Goal: Task Accomplishment & Management: Use online tool/utility

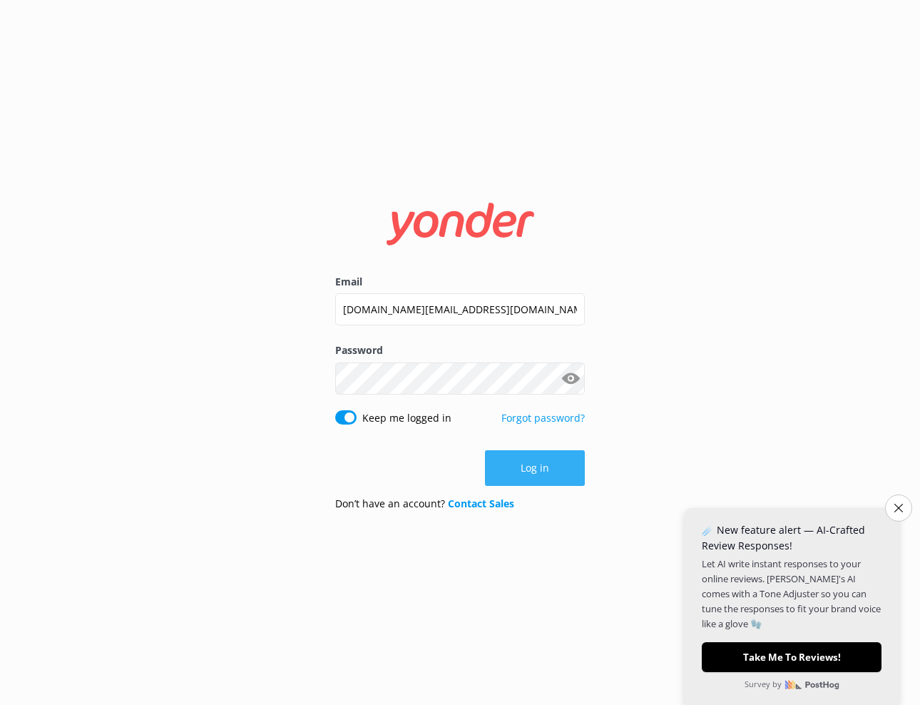
click at [529, 466] on button "Log in" at bounding box center [535, 468] width 100 height 36
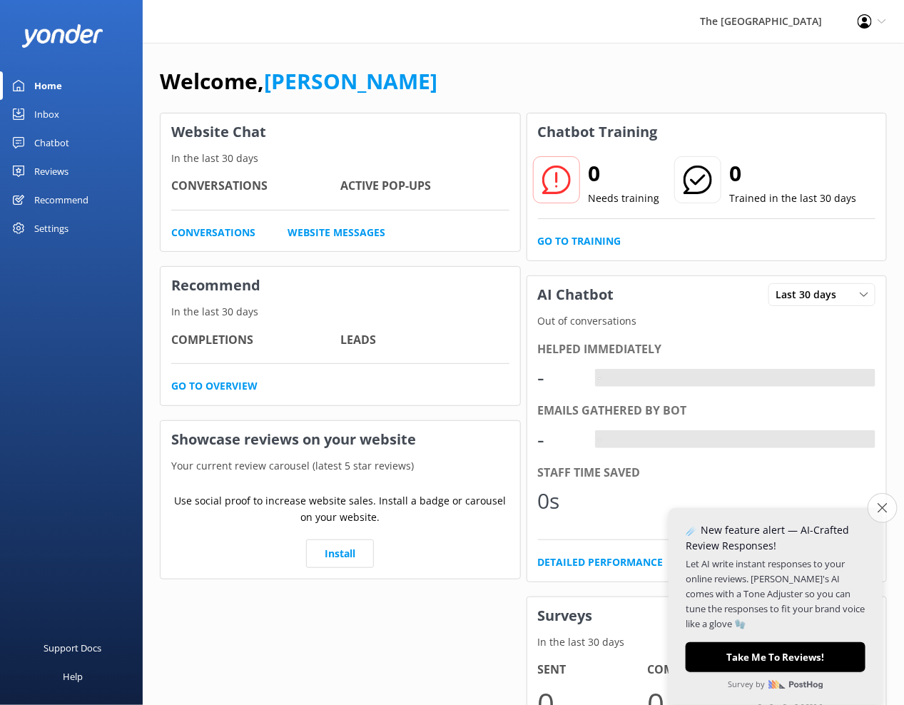
click at [896, 504] on button "Close survey" at bounding box center [882, 508] width 30 height 30
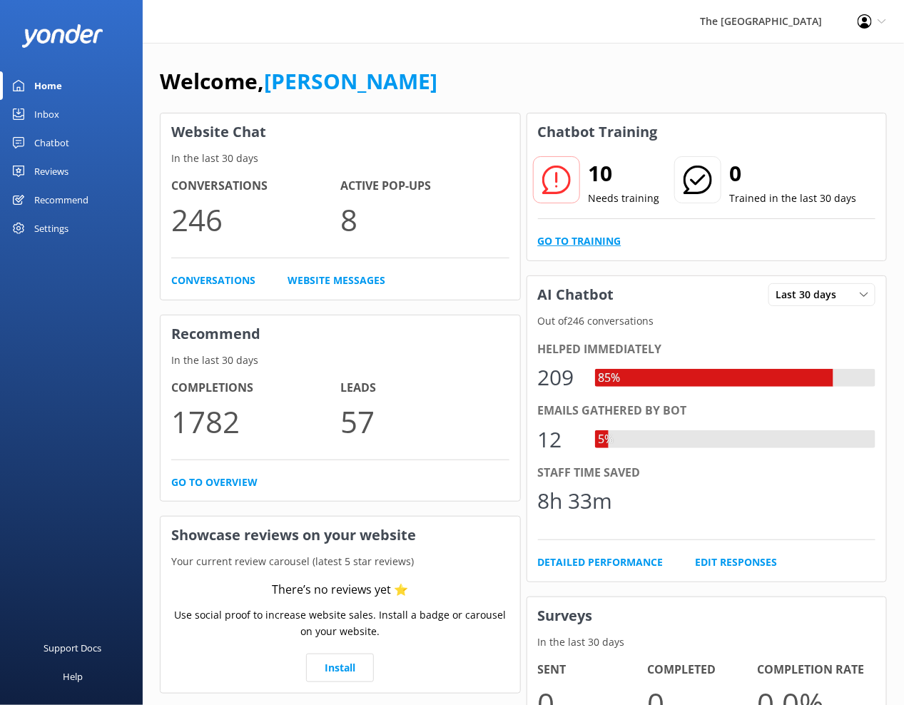
click at [567, 239] on link "Go to Training" at bounding box center [579, 241] width 83 height 16
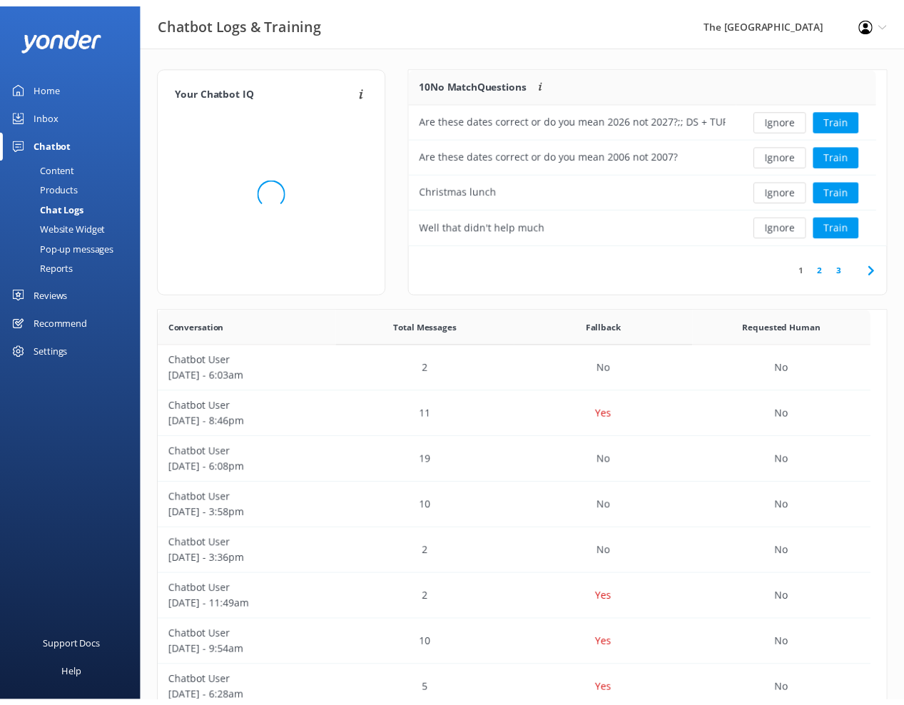
scroll to position [484, 709]
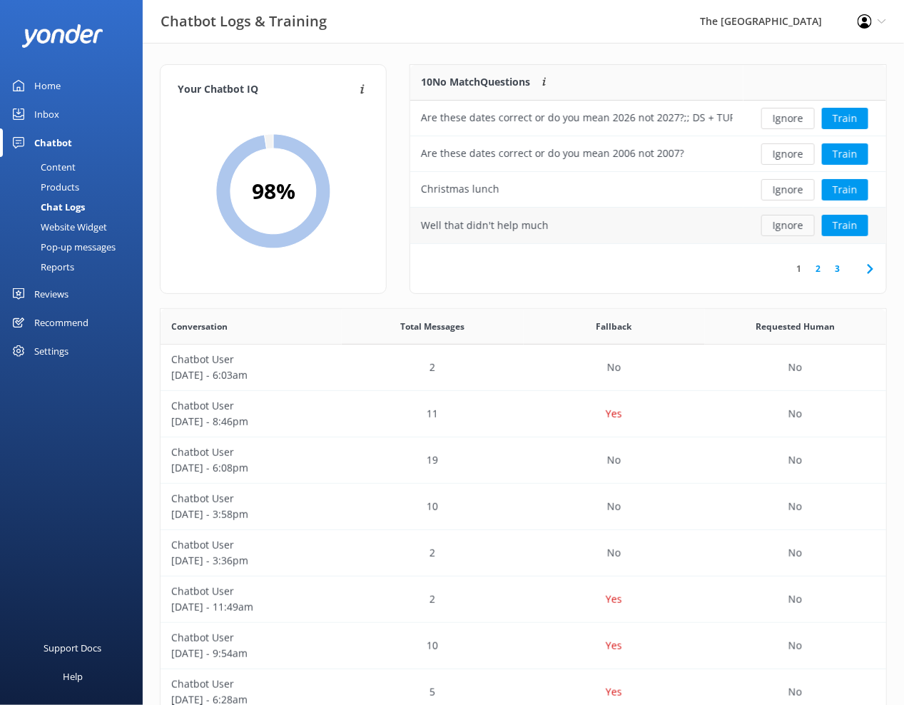
click at [790, 223] on button "Ignore" at bounding box center [787, 225] width 53 height 21
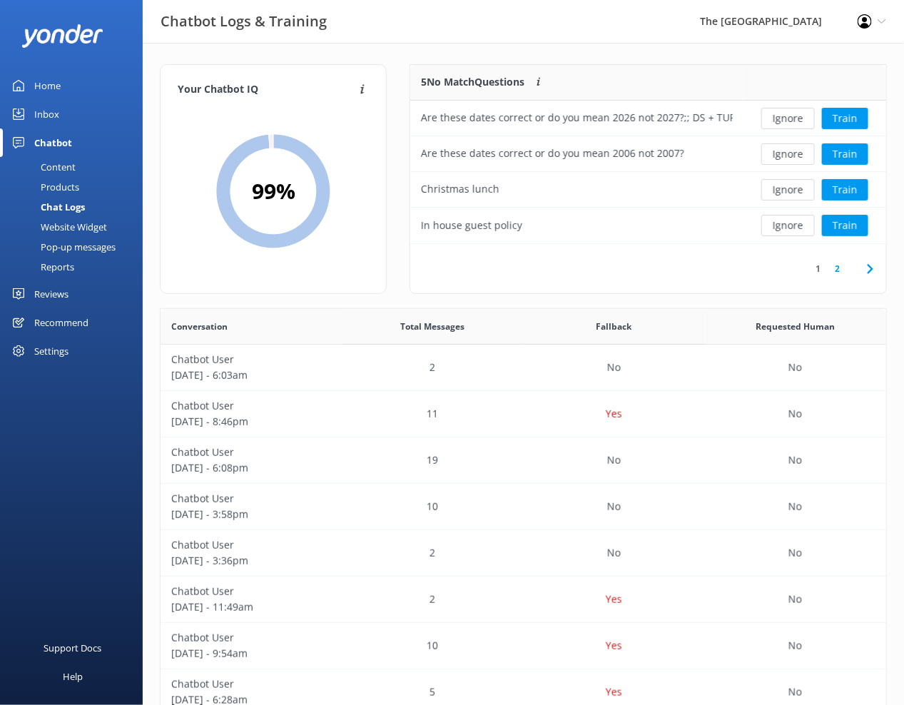
click at [790, 223] on button "Ignore" at bounding box center [787, 225] width 53 height 21
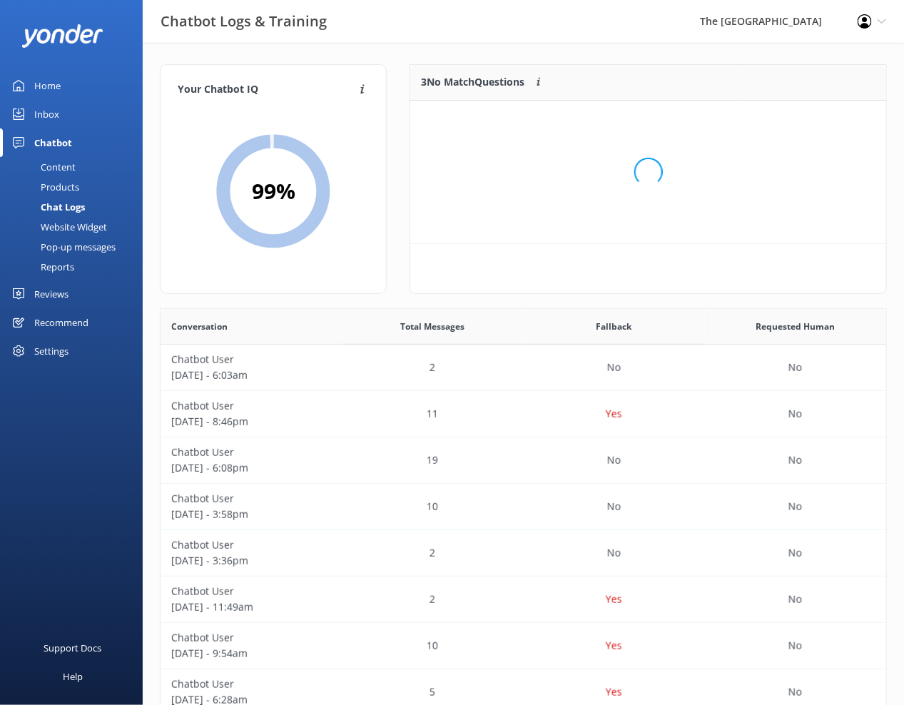
scroll to position [126, 460]
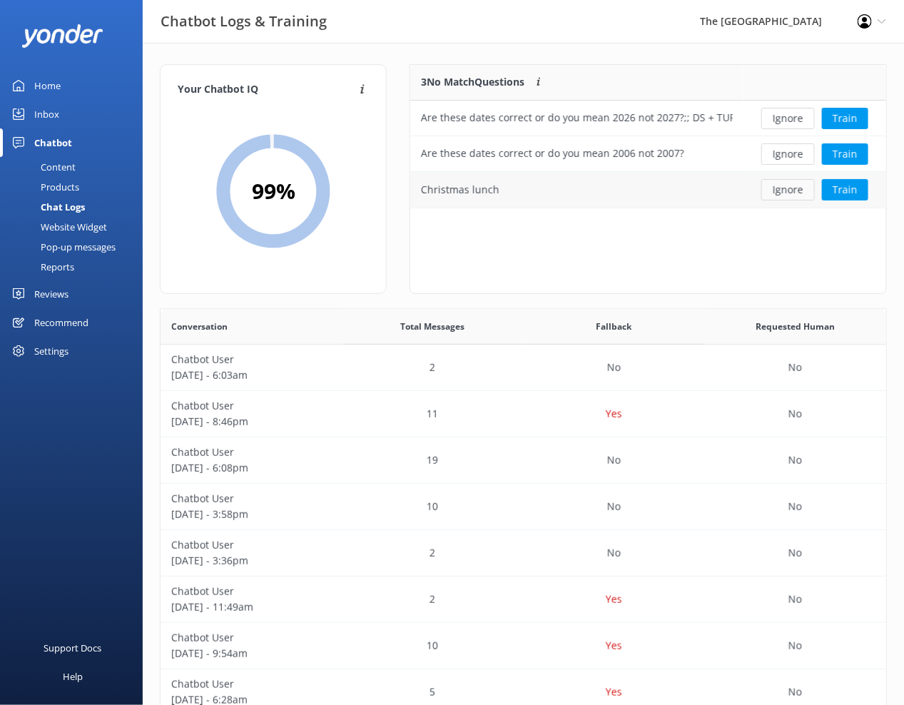
click at [783, 183] on button "Ignore" at bounding box center [787, 189] width 53 height 21
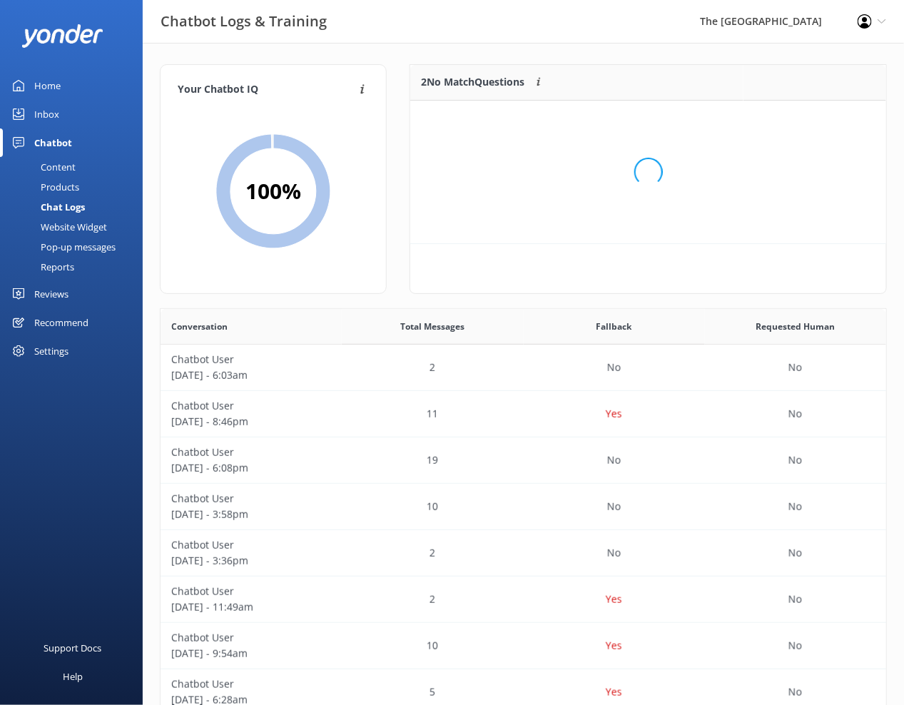
scroll to position [91, 460]
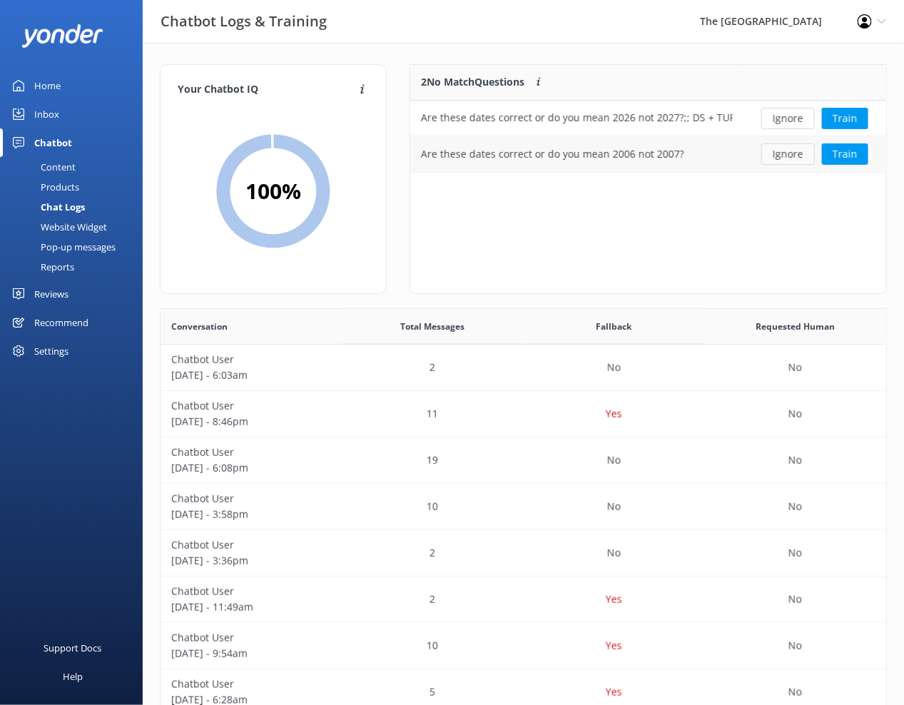
click at [782, 152] on button "Ignore" at bounding box center [787, 153] width 53 height 21
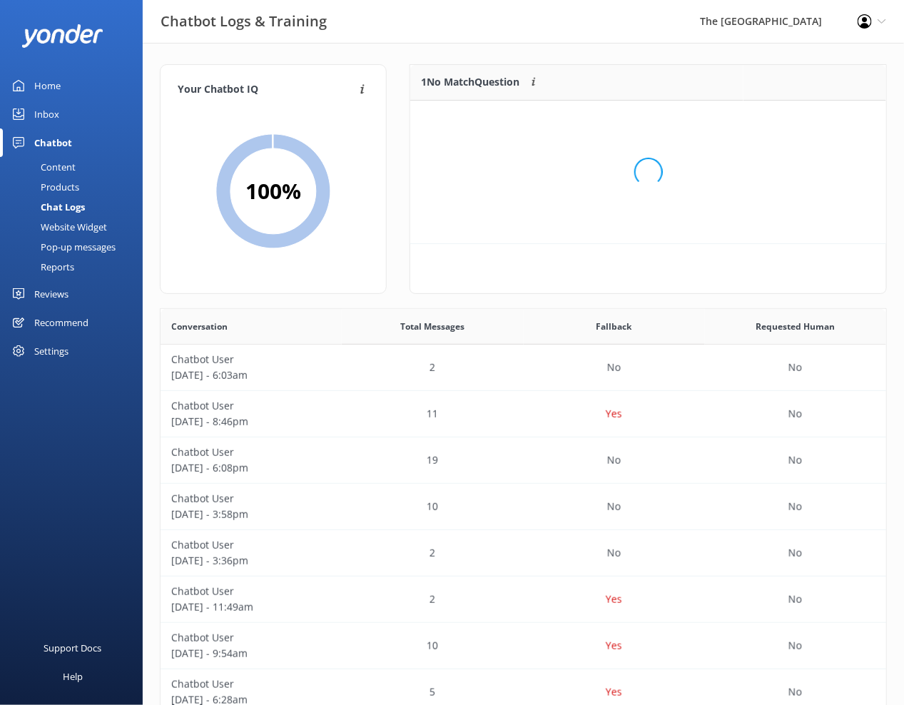
scroll to position [56, 460]
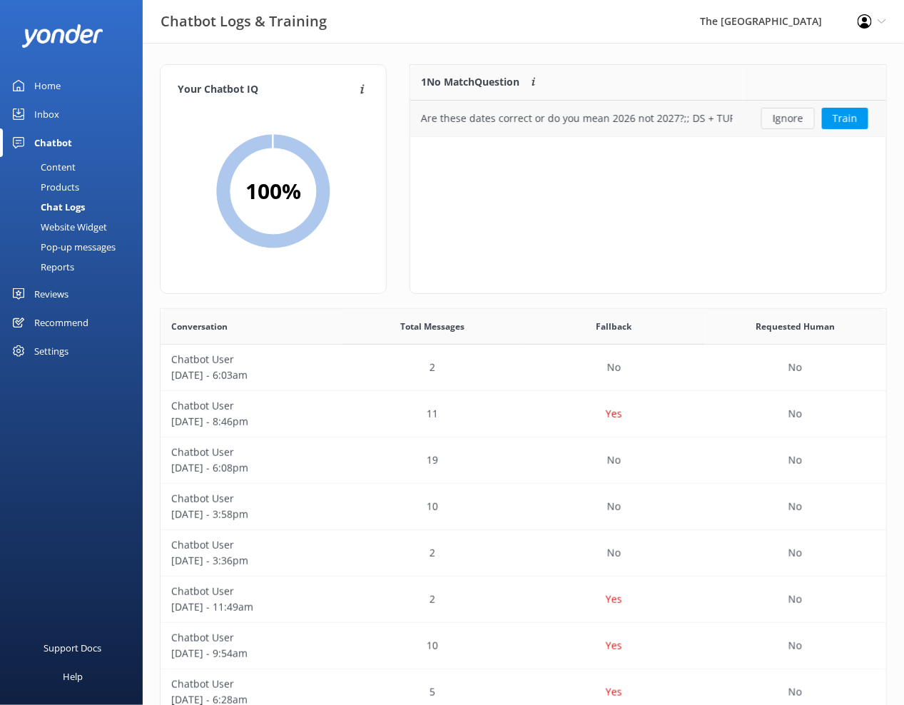
click at [781, 113] on button "Ignore" at bounding box center [787, 118] width 53 height 21
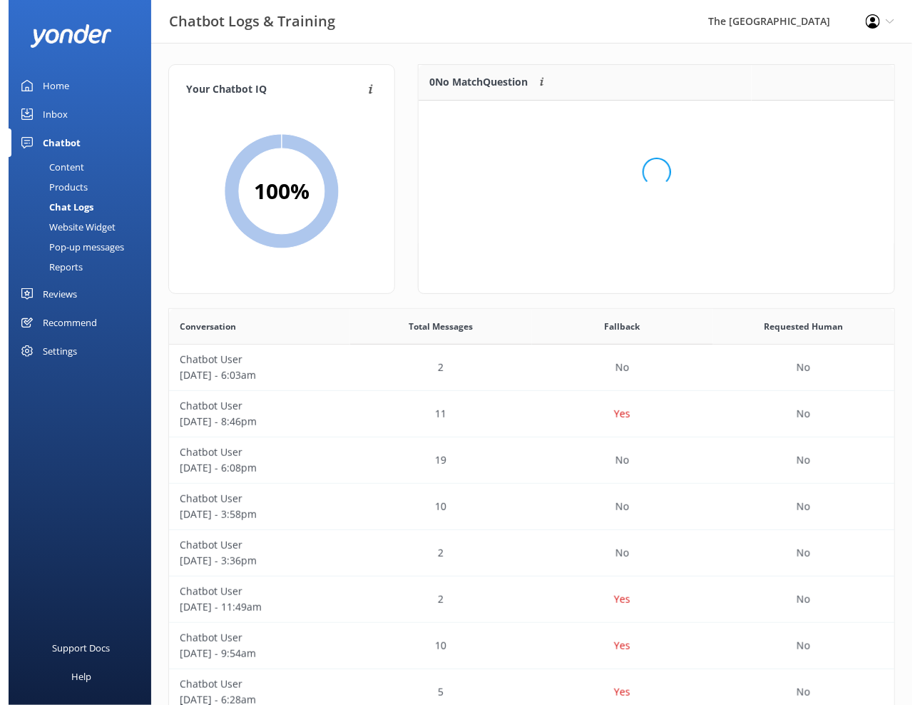
scroll to position [163, 460]
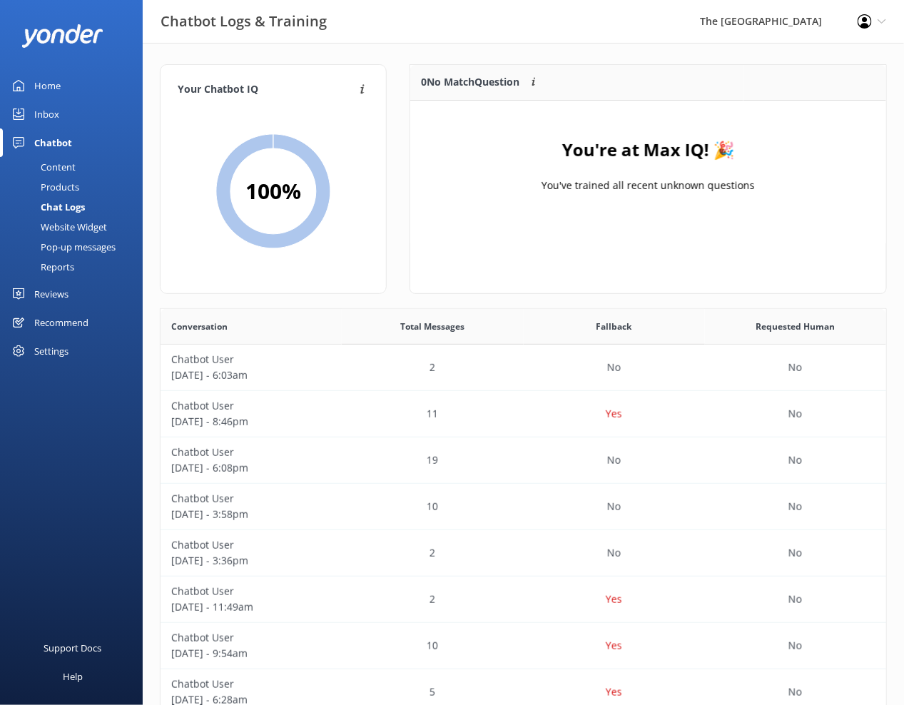
click at [51, 111] on div "Inbox" at bounding box center [46, 114] width 25 height 29
